Goal: Task Accomplishment & Management: Use online tool/utility

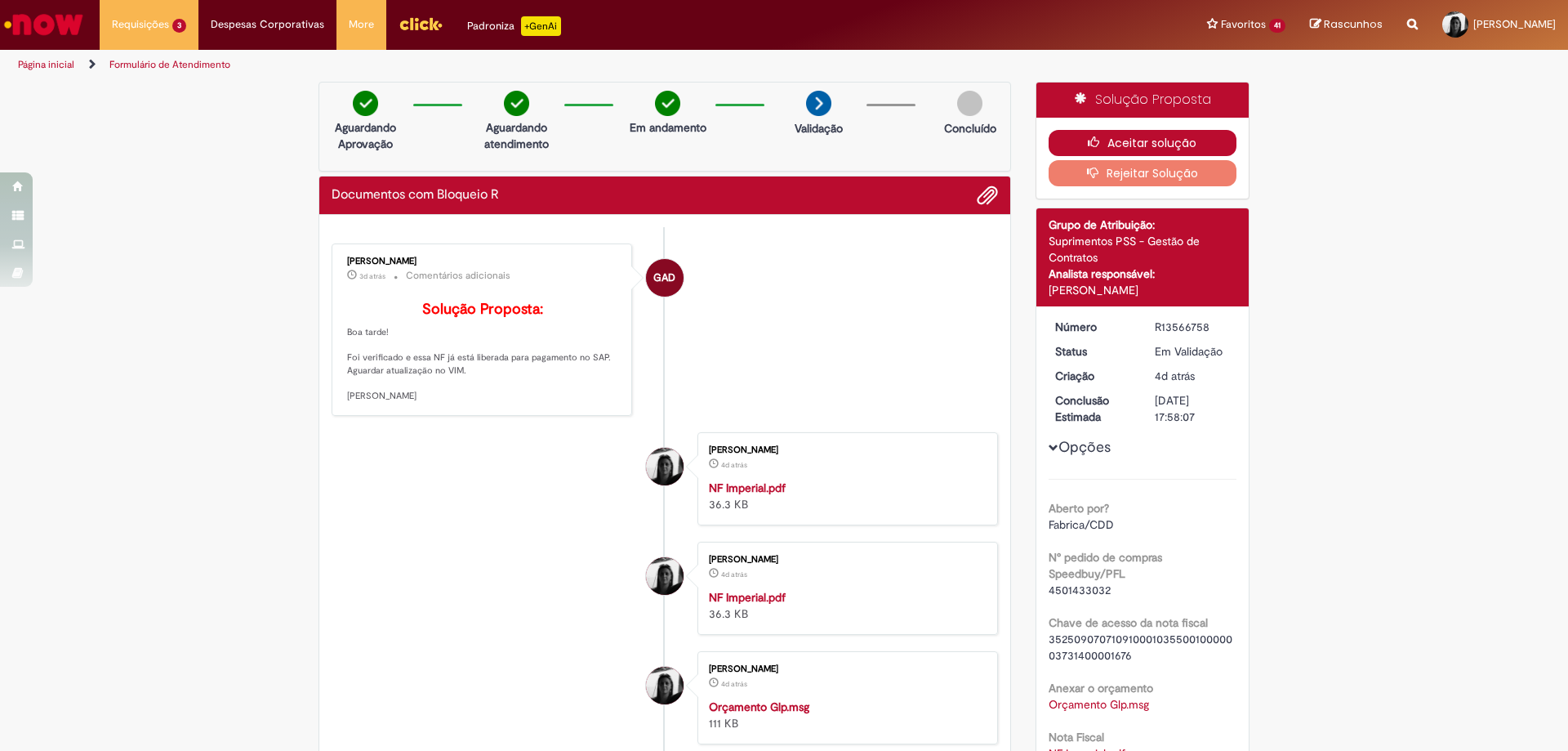
click at [1103, 143] on button "Aceitar solução" at bounding box center [1143, 143] width 188 height 26
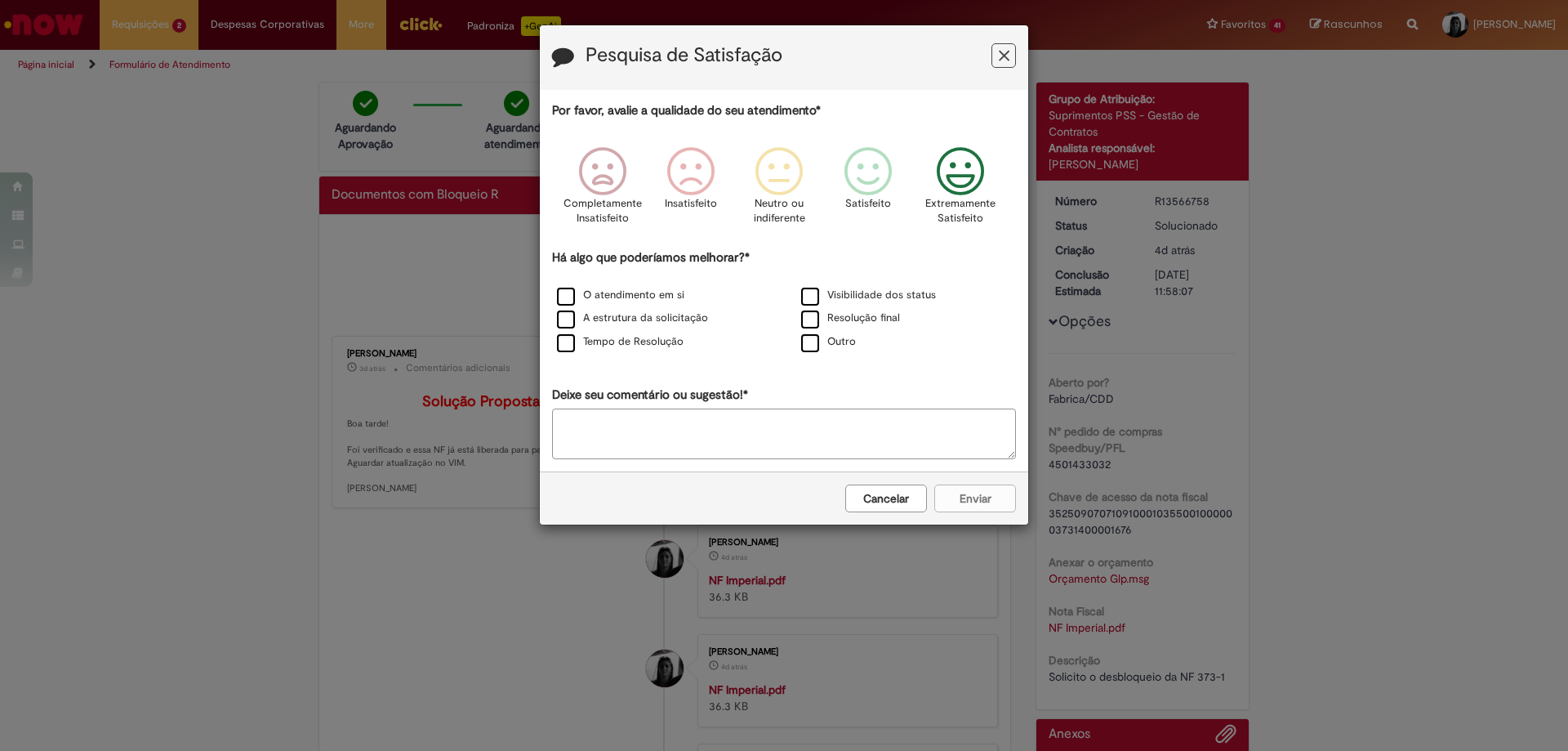
drag, startPoint x: 962, startPoint y: 175, endPoint x: 855, endPoint y: 253, distance: 132.4
click at [962, 177] on icon "Feedback" at bounding box center [961, 171] width 61 height 49
click at [568, 298] on label "O atendimento em si" at bounding box center [621, 296] width 127 height 15
click at [963, 506] on button "Enviar" at bounding box center [974, 498] width 81 height 28
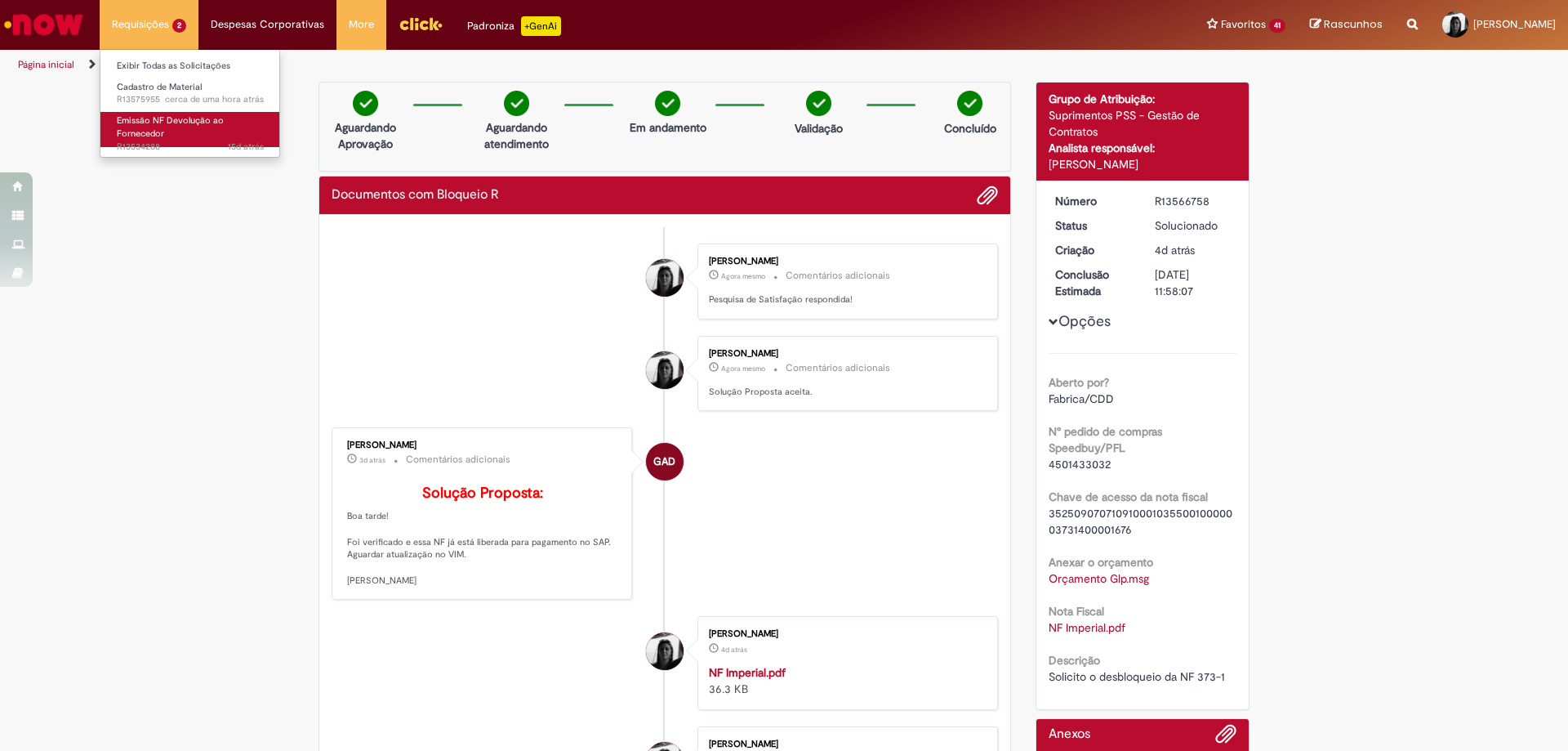
click at [160, 123] on span "Emissão NF Devolução ao Fornecedor" at bounding box center [170, 127] width 107 height 25
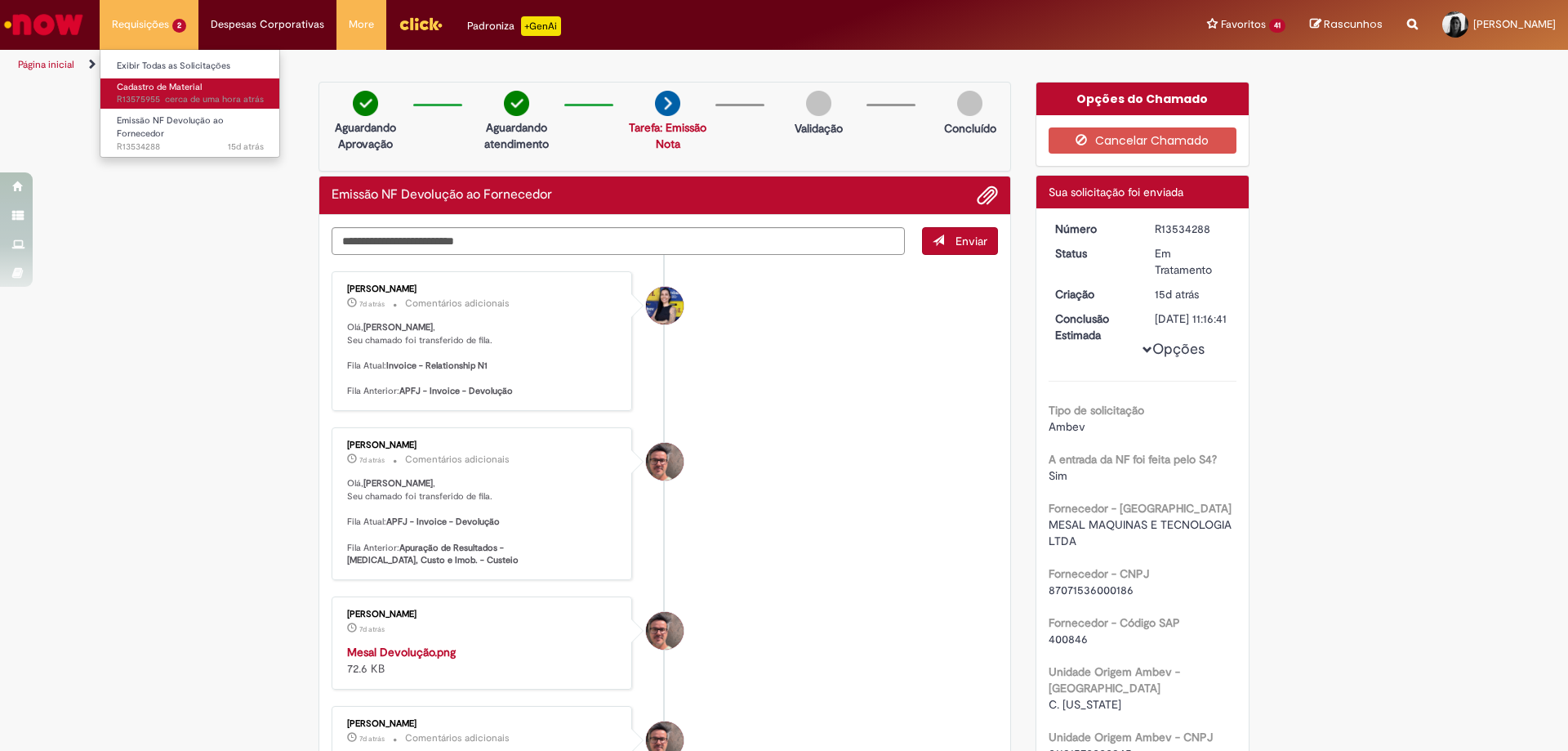
click at [156, 86] on span "Cadastro de Material" at bounding box center [159, 87] width 85 height 12
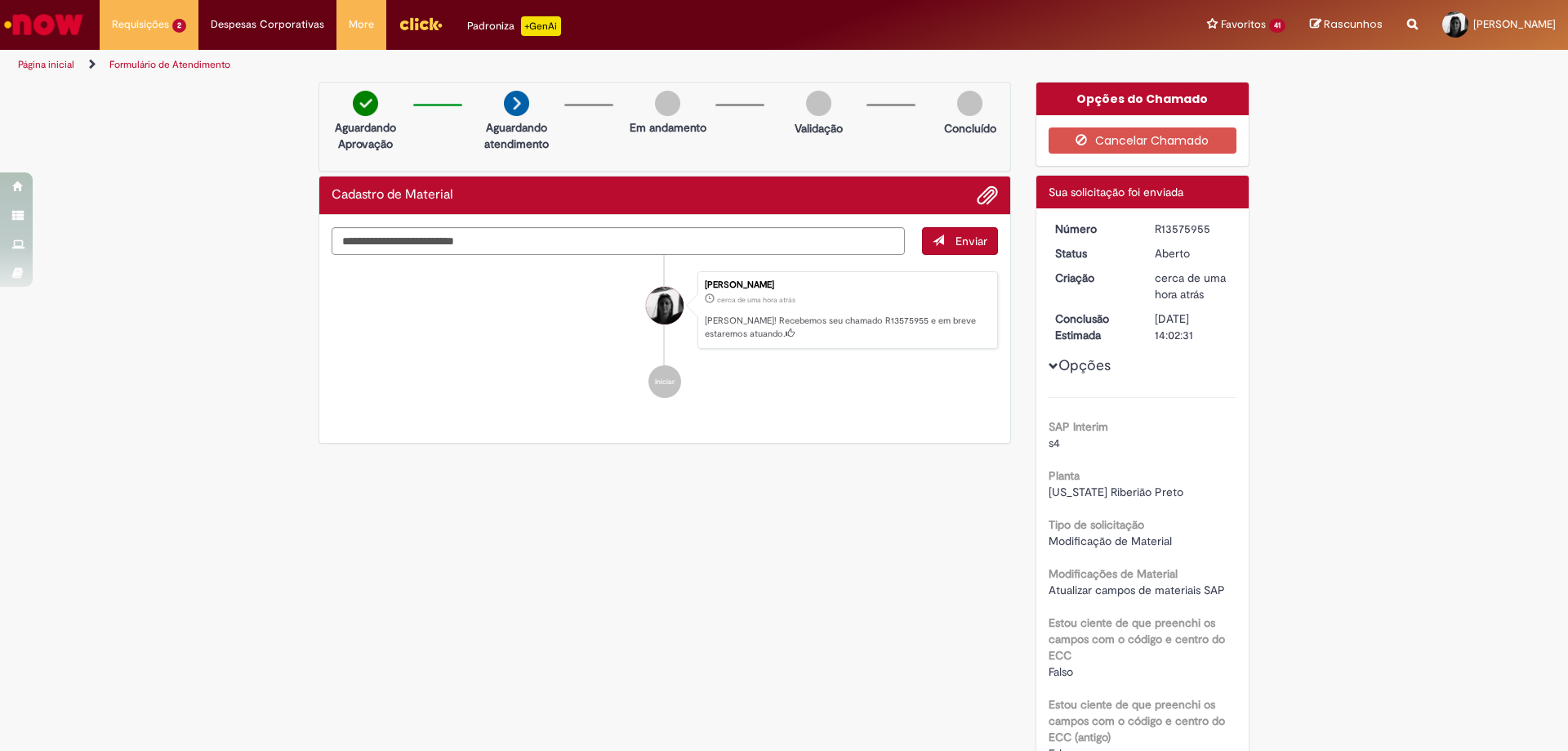
click at [414, 26] on img "Menu Cabeçalho" at bounding box center [421, 24] width 44 height 25
